Goal: Entertainment & Leisure: Consume media (video, audio)

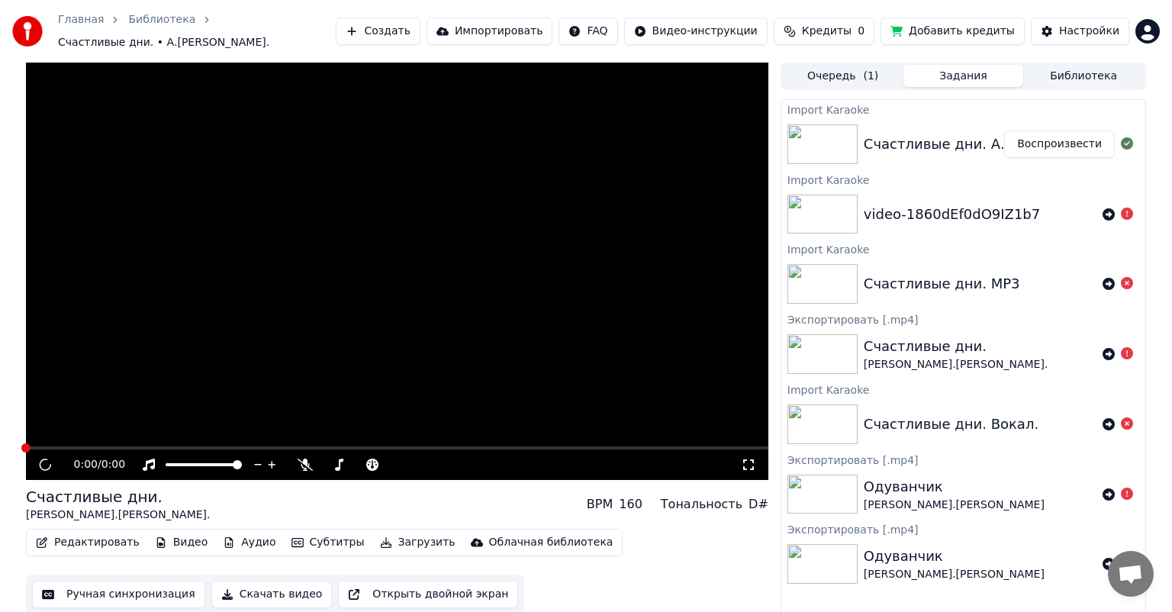
click at [1093, 138] on button "Воспроизвести" at bounding box center [1059, 143] width 111 height 27
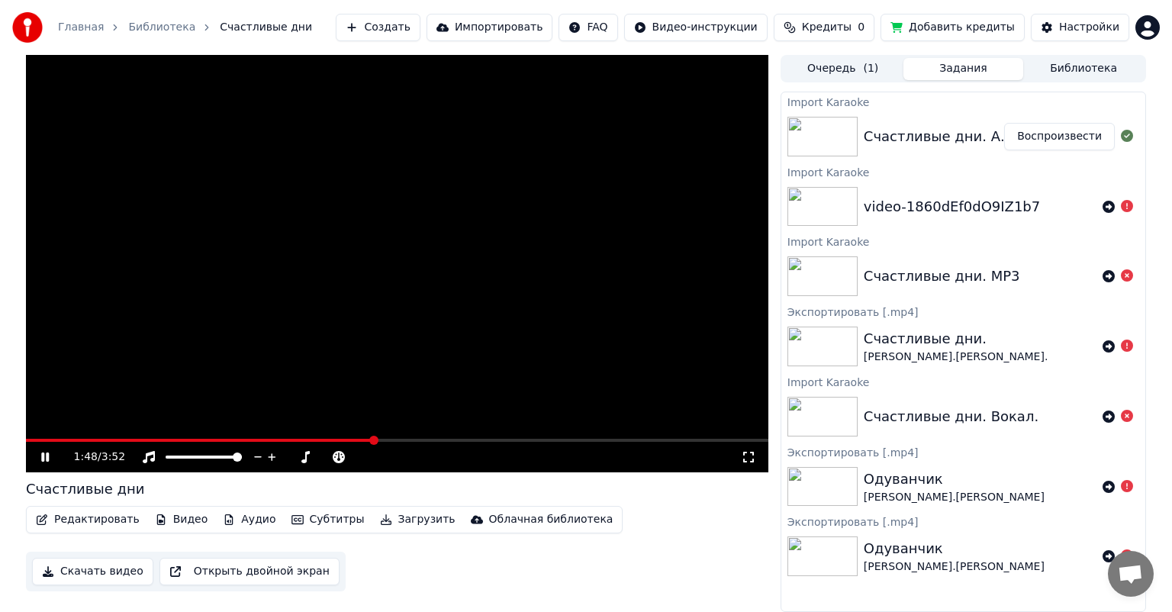
click at [98, 420] on video at bounding box center [397, 263] width 742 height 417
click at [44, 455] on icon at bounding box center [44, 457] width 9 height 11
click at [29, 439] on span at bounding box center [27, 440] width 3 height 3
click at [45, 439] on span at bounding box center [397, 440] width 742 height 3
click at [63, 439] on span at bounding box center [397, 440] width 742 height 3
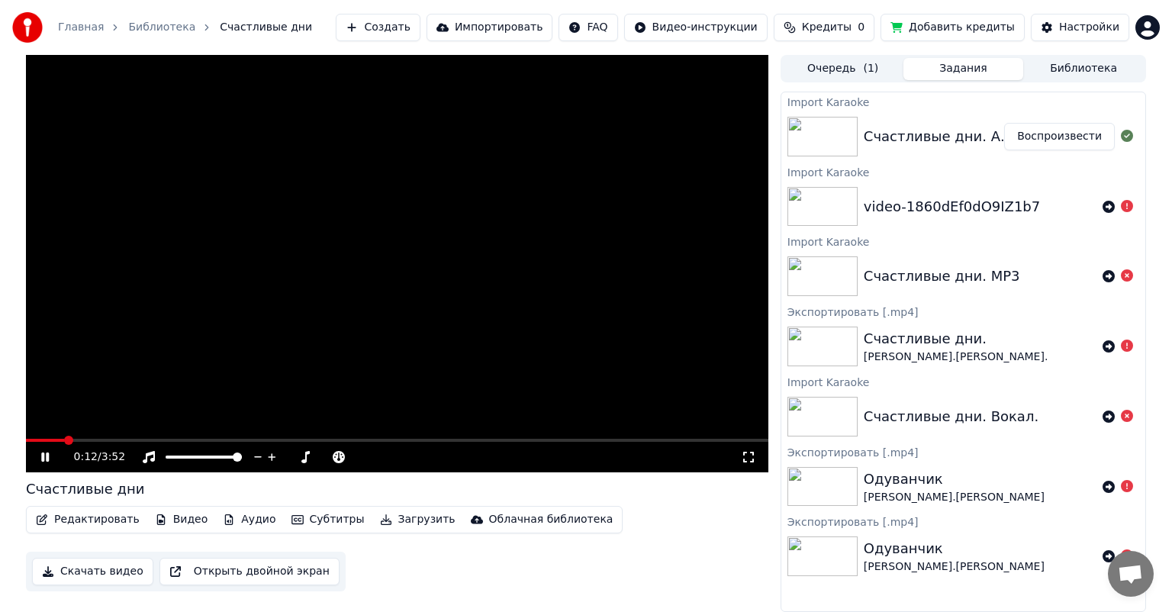
click at [101, 441] on span at bounding box center [397, 440] width 742 height 3
click at [42, 457] on icon at bounding box center [45, 456] width 8 height 9
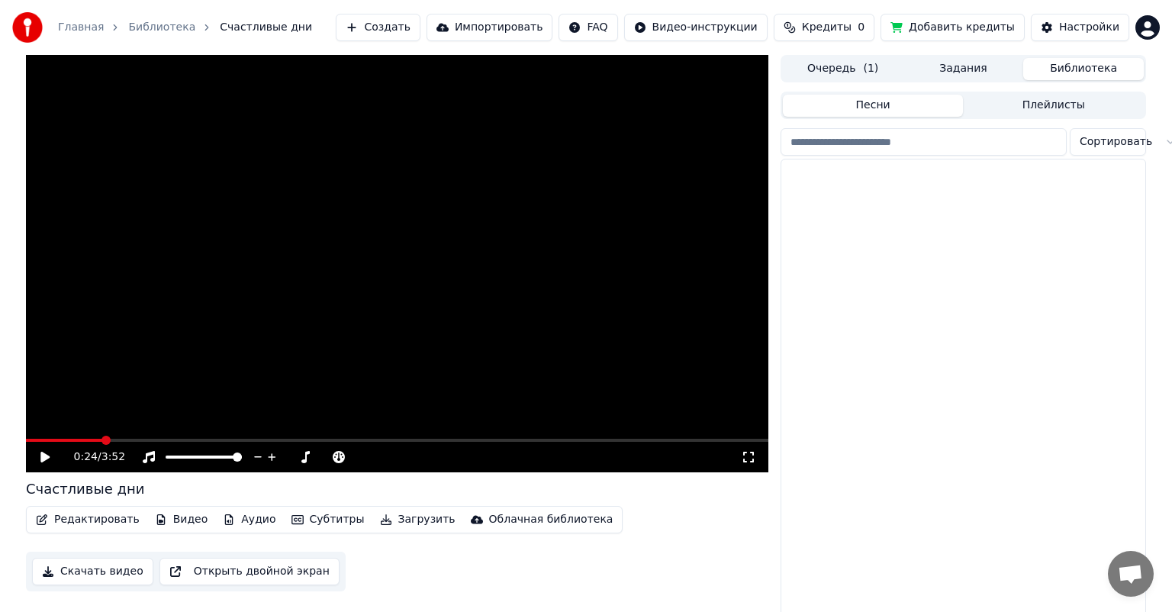
click at [1064, 66] on button "Библиотека" at bounding box center [1083, 69] width 121 height 22
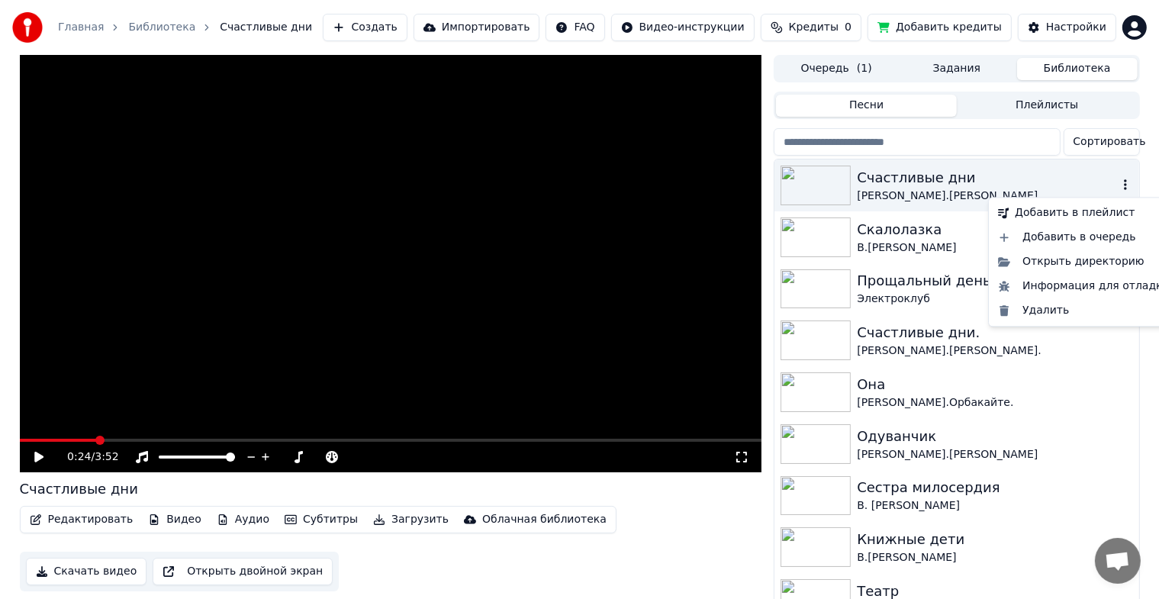
click at [1118, 184] on icon "button" at bounding box center [1125, 185] width 15 height 12
click at [1028, 307] on div "Удалить" at bounding box center [1084, 310] width 184 height 24
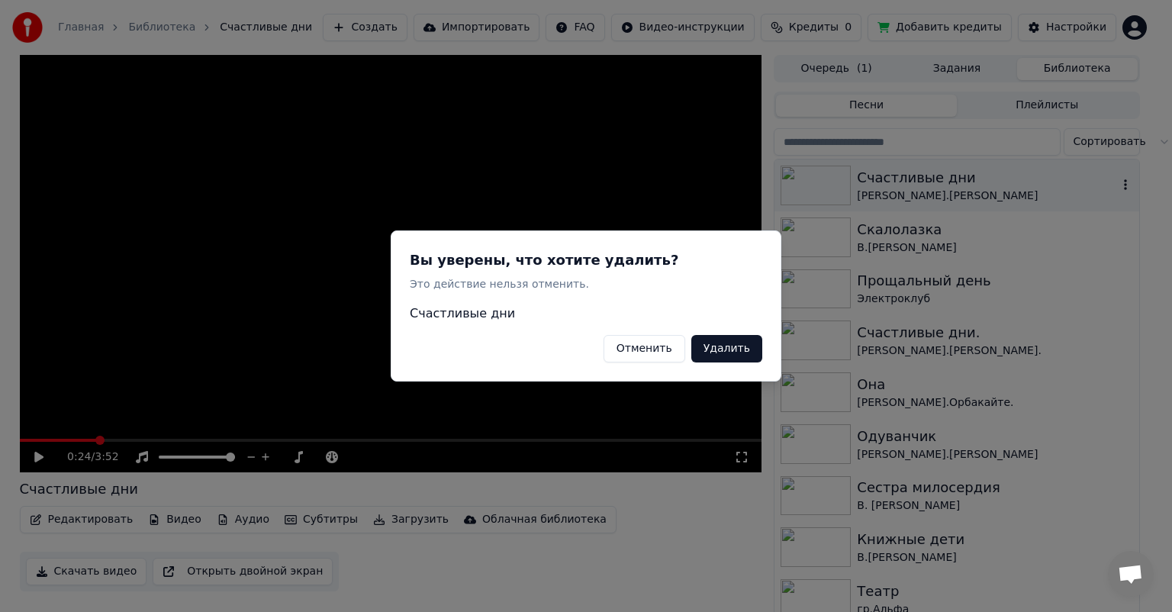
click at [758, 344] on button "Удалить" at bounding box center [726, 348] width 71 height 27
